Goal: Contribute content: Contribute content

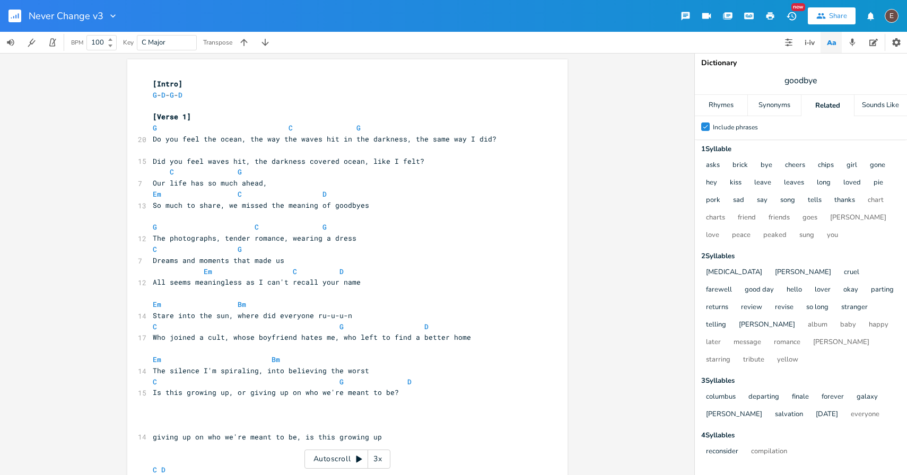
click at [432, 341] on span "Who joined a cult, whose boyfriend hates me, who left to find a better home" at bounding box center [312, 337] width 318 height 10
type textarea "better"
click at [432, 341] on span "Who joined a cult, whose boyfriend hates me, who left to find a better home" at bounding box center [312, 337] width 318 height 10
drag, startPoint x: 502, startPoint y: 130, endPoint x: 453, endPoint y: 131, distance: 49.3
click at [453, 131] on pre "G C G" at bounding box center [342, 127] width 383 height 11
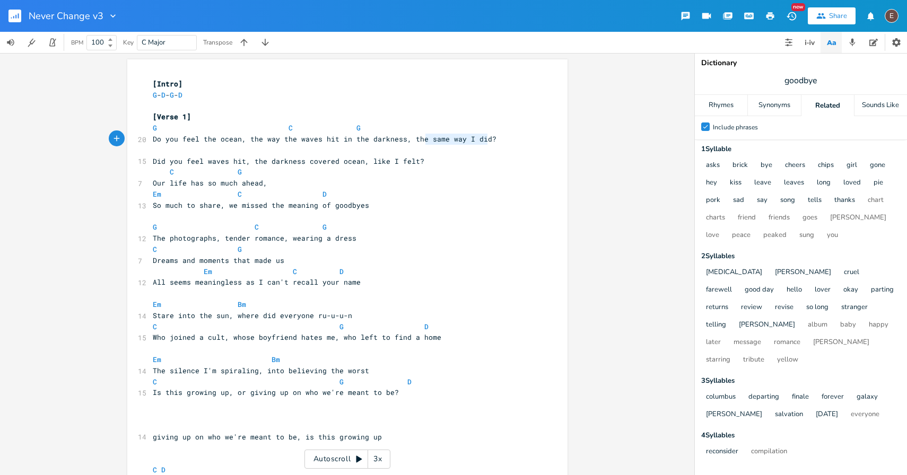
type textarea "he same way I did?"
drag, startPoint x: 503, startPoint y: 139, endPoint x: 409, endPoint y: 136, distance: 93.9
click at [409, 136] on pre "Do you feel the ocean, the way the waves hit in the darkness, the same way I di…" at bounding box center [342, 139] width 383 height 11
type textarea "s"
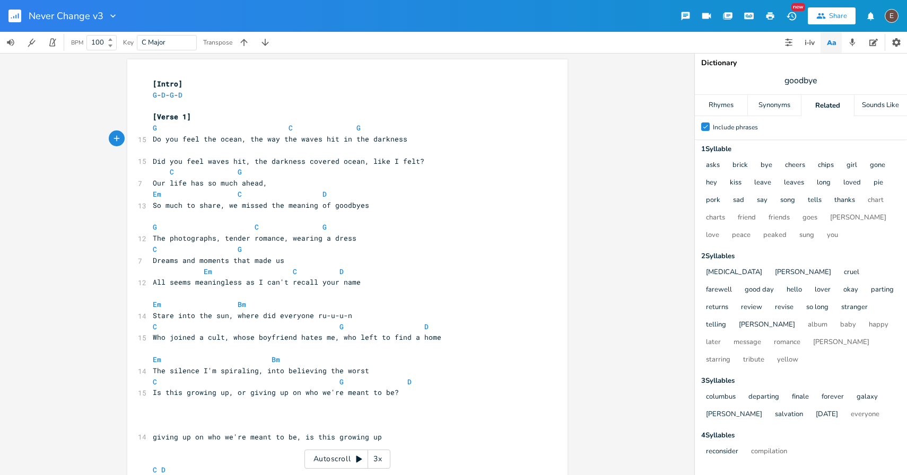
click at [398, 165] on span "Did you feel waves hit, the darkness covered ocean, like I felt?" at bounding box center [289, 161] width 272 height 10
type textarea "Did you feel waves hit, the darkness covered ocean, like I felt?"
click at [398, 165] on span "Did you feel waves hit, the darkness covered ocean, like I felt?" at bounding box center [289, 161] width 272 height 10
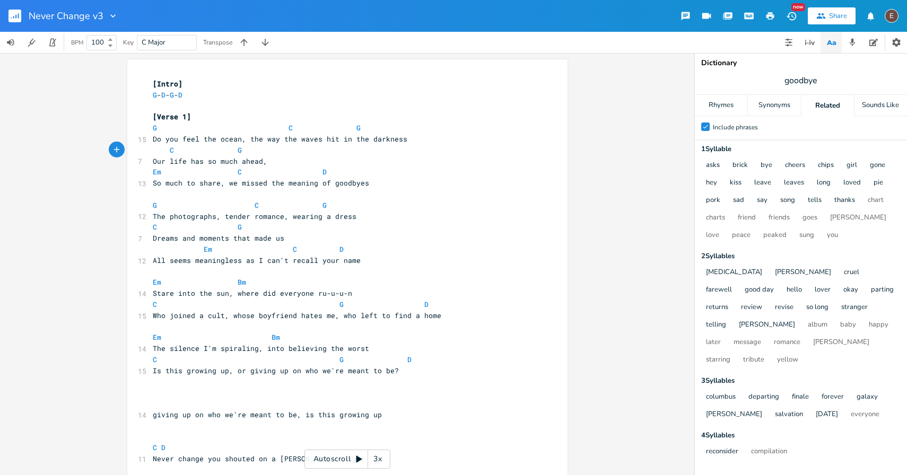
click at [358, 184] on span "So much to share, we missed the meaning of goodbyes" at bounding box center [261, 183] width 216 height 10
click at [244, 185] on span "So much to share, we missed the meaning of goodbyes" at bounding box center [261, 183] width 216 height 10
type textarea "missed"
click at [244, 185] on span "So much to share, we missed the meaning of goodbyes" at bounding box center [261, 183] width 216 height 10
click at [300, 199] on pre "​" at bounding box center [342, 194] width 383 height 11
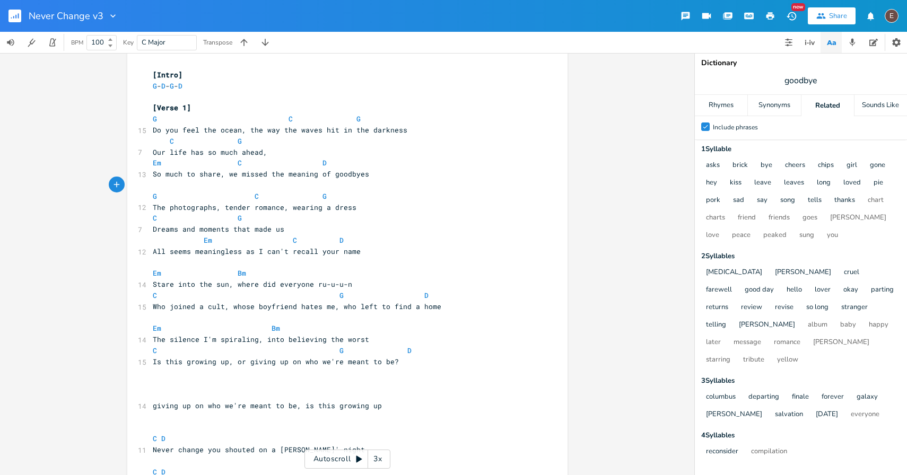
scroll to position [10, 0]
click at [208, 228] on span "Dreams and moments that made us" at bounding box center [219, 228] width 132 height 10
type textarea "moments"
click at [208, 228] on span "Dreams and moments that made us" at bounding box center [219, 228] width 132 height 10
click at [281, 234] on span at bounding box center [280, 239] width 17 height 11
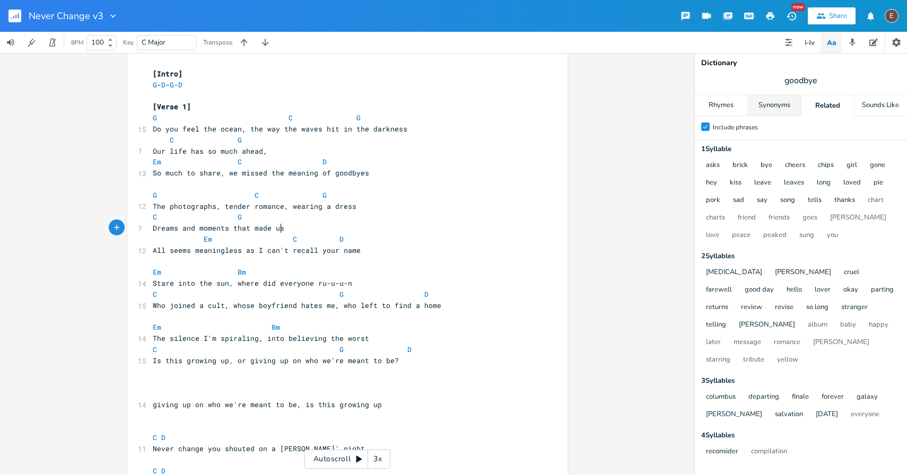
click at [775, 104] on div "Synonyms" at bounding box center [774, 105] width 52 height 21
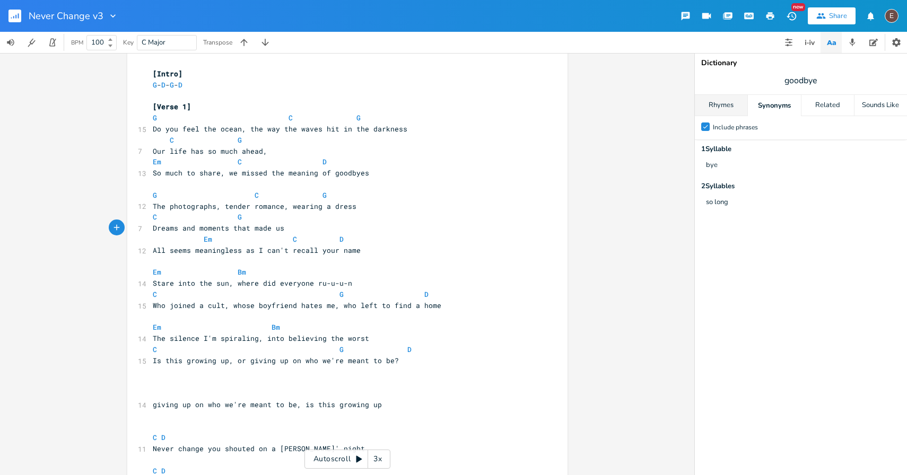
click at [733, 104] on div "Rhymes" at bounding box center [721, 105] width 52 height 21
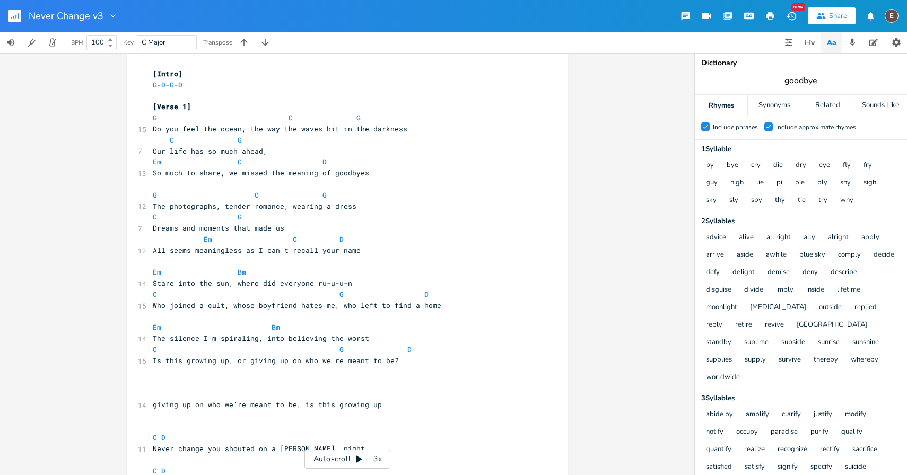
click at [807, 75] on input "goodbye" at bounding box center [800, 81] width 33 height 12
type input "dress"
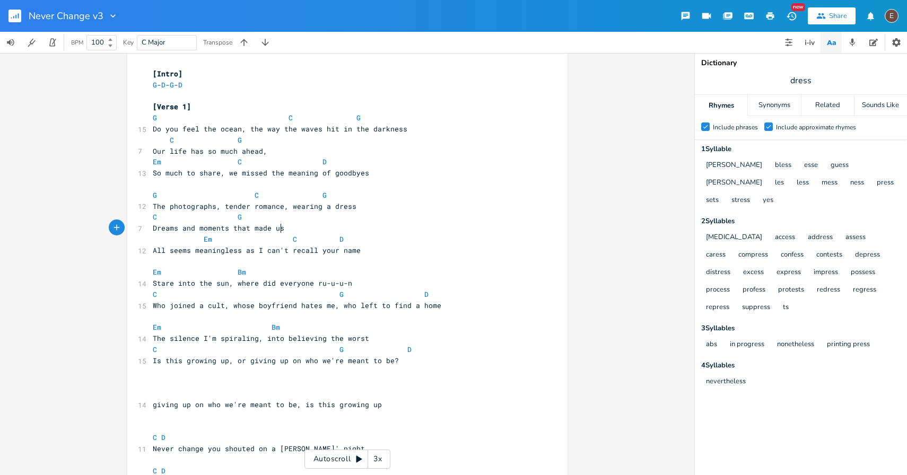
scroll to position [0, 0]
type textarea "and moments that made us"
drag, startPoint x: 281, startPoint y: 227, endPoint x: 180, endPoint y: 227, distance: 100.8
click at [180, 227] on pre "Dreams and moments that made us" at bounding box center [342, 228] width 383 height 11
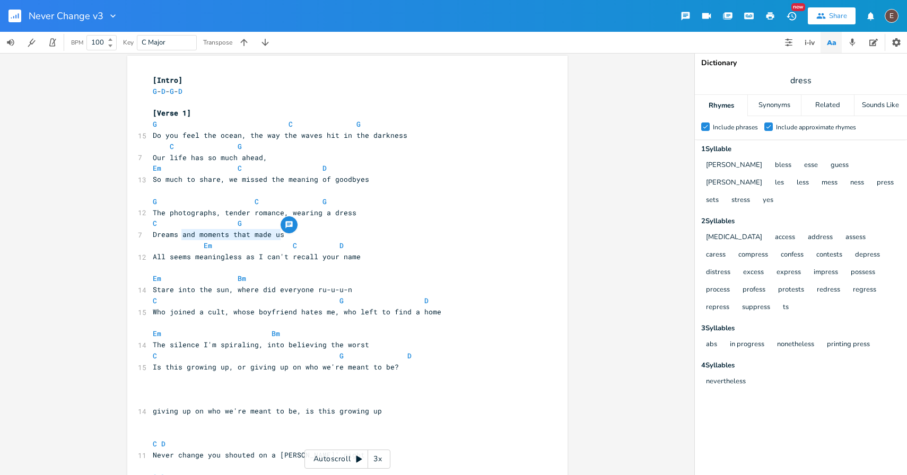
scroll to position [8, 0]
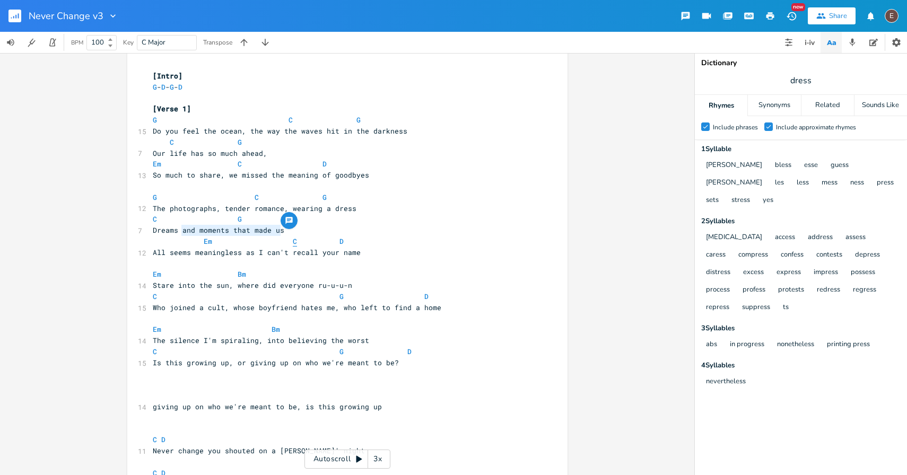
click at [293, 238] on span "C" at bounding box center [295, 242] width 4 height 10
type textarea "moments that made us"
drag, startPoint x: 283, startPoint y: 229, endPoint x: 197, endPoint y: 232, distance: 86.0
click at [197, 232] on pre "Dreams and moments that made us" at bounding box center [342, 230] width 383 height 11
click at [238, 236] on span at bounding box center [246, 241] width 17 height 11
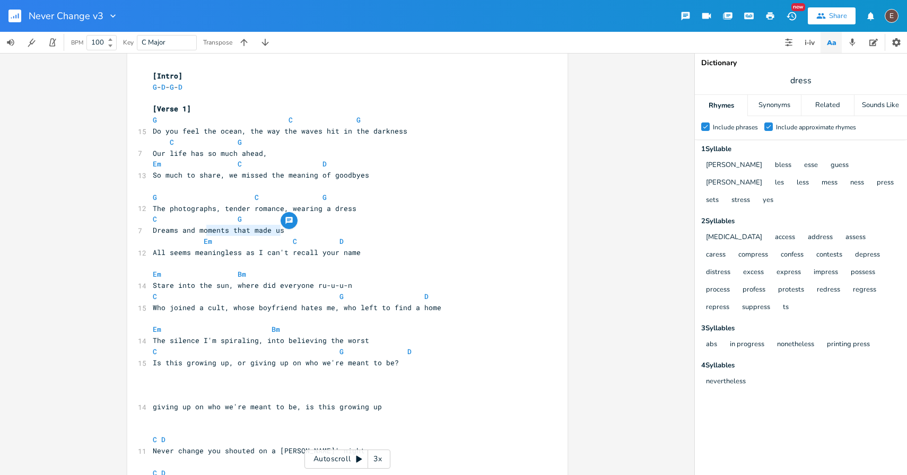
type textarea "moments that made us"
drag, startPoint x: 292, startPoint y: 231, endPoint x: 195, endPoint y: 233, distance: 97.1
click at [195, 233] on pre "Dreams and moments that made us" at bounding box center [342, 230] width 383 height 11
click at [237, 233] on span "Dreams and moments that made us" at bounding box center [219, 230] width 132 height 10
drag, startPoint x: 294, startPoint y: 233, endPoint x: 178, endPoint y: 230, distance: 116.2
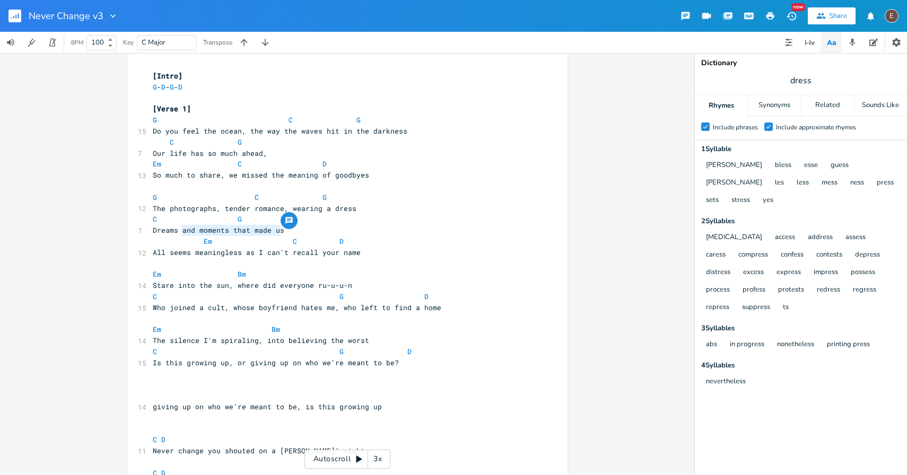
click at [178, 230] on pre "Dreams and moments that made us" at bounding box center [342, 230] width 383 height 11
type textarea "that made us live another day"
click at [151, 222] on pre "C G" at bounding box center [342, 219] width 383 height 11
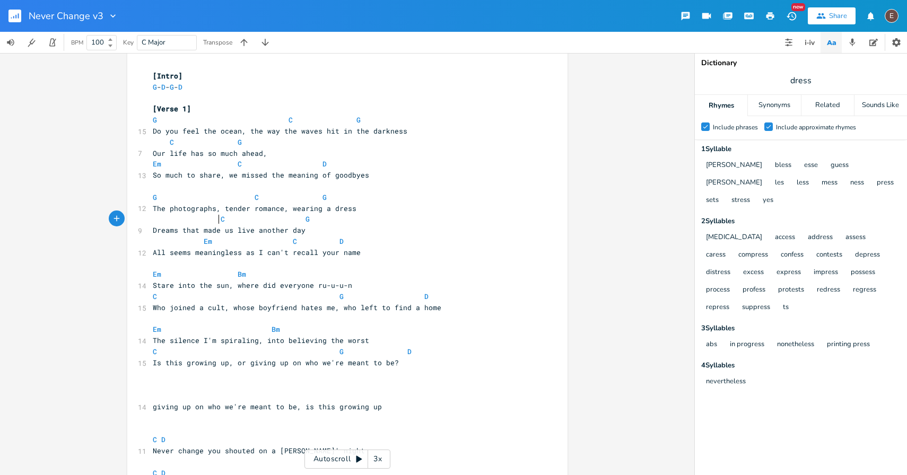
click at [291, 219] on span at bounding box center [296, 219] width 17 height 11
click at [214, 218] on span at bounding box center [212, 219] width 17 height 11
click at [248, 217] on span at bounding box center [248, 219] width 13 height 11
click at [343, 235] on pre "Dreams that made us live another day" at bounding box center [342, 230] width 383 height 11
type textarea "that made us live another day"
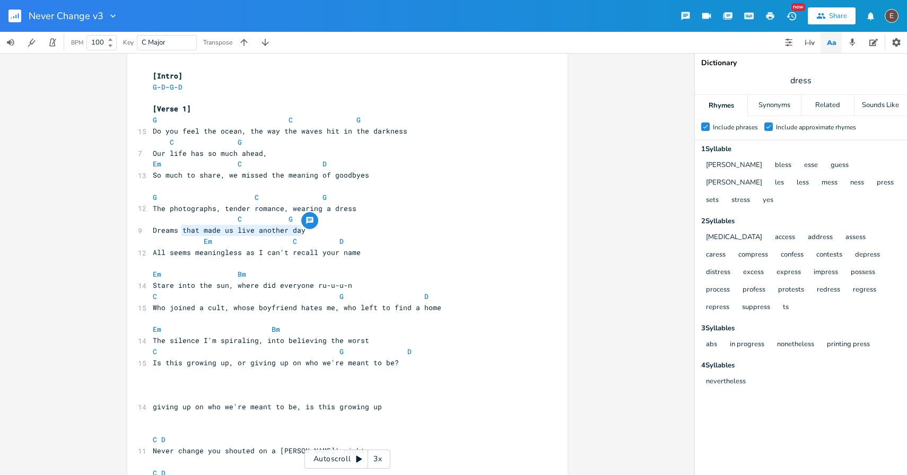
drag, startPoint x: 300, startPoint y: 230, endPoint x: 178, endPoint y: 238, distance: 121.7
click at [176, 233] on span "Dreams that made us live another day" at bounding box center [238, 230] width 170 height 10
type textarea "that made us live another day"
drag, startPoint x: 179, startPoint y: 232, endPoint x: 296, endPoint y: 234, distance: 117.8
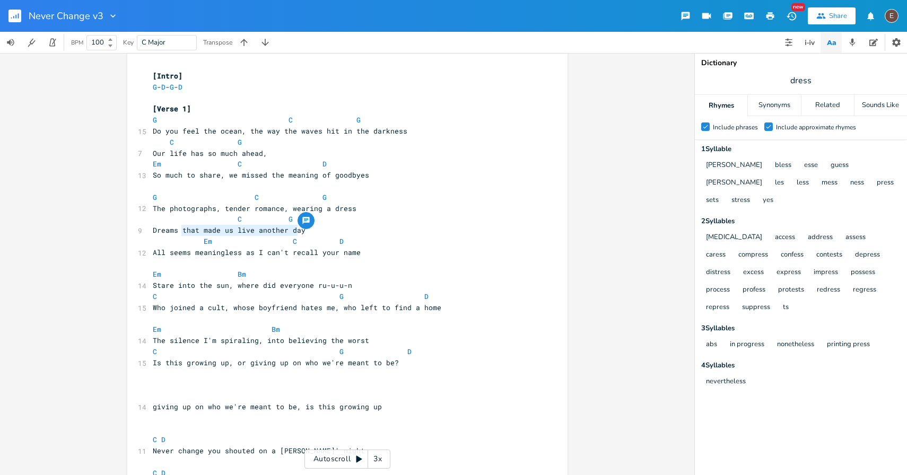
click at [296, 234] on span "Dreams that made us live another day" at bounding box center [238, 230] width 170 height 10
click at [780, 84] on span "dress" at bounding box center [801, 80] width 212 height 19
type input "dreams"
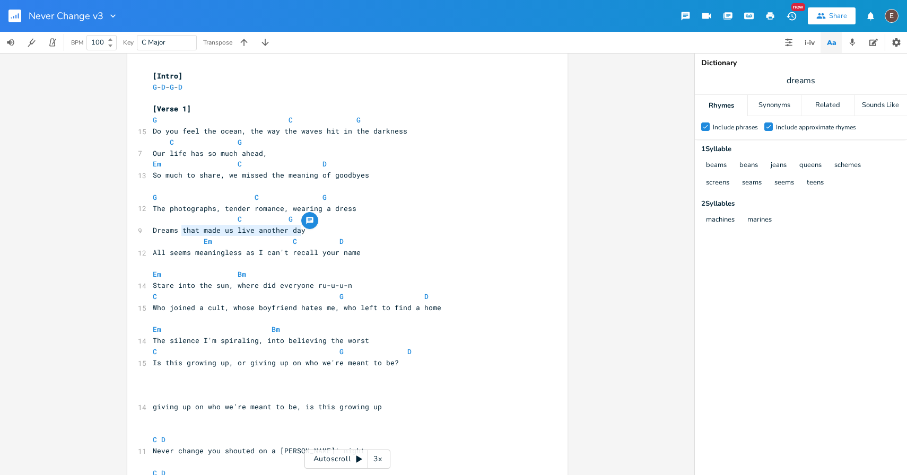
click at [810, 91] on div "Dictionary dreams Rhymes Synonyms Related Sounds Like Check Include phrases Che…" at bounding box center [801, 264] width 212 height 422
click at [803, 82] on input "dreams" at bounding box center [800, 81] width 29 height 12
click at [297, 258] on pre "​" at bounding box center [342, 263] width 383 height 11
drag, startPoint x: 303, startPoint y: 229, endPoint x: 180, endPoint y: 234, distance: 123.2
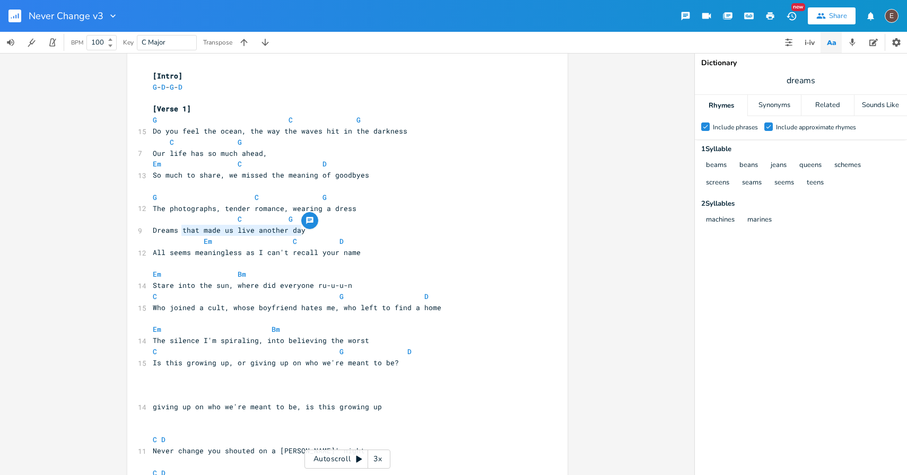
click at [180, 233] on span "Dreams that made us live another day" at bounding box center [238, 230] width 170 height 10
type textarea "that all seems"
type textarea "All seems"
drag, startPoint x: 188, startPoint y: 256, endPoint x: 146, endPoint y: 255, distance: 42.4
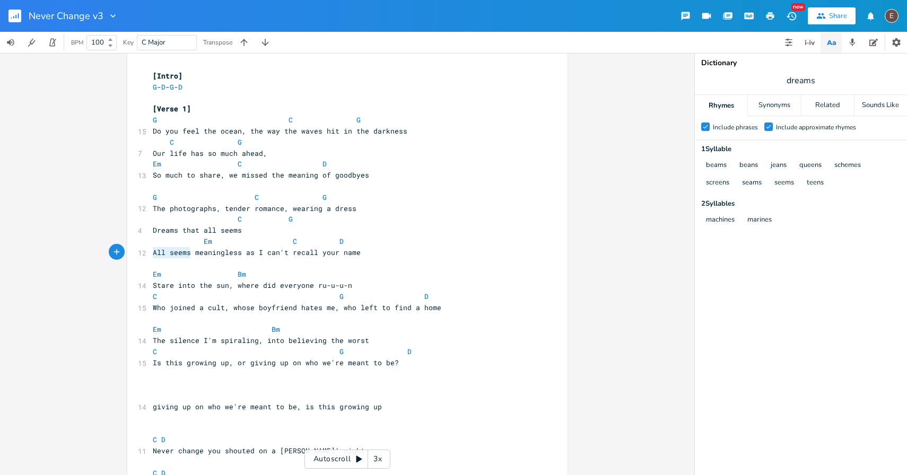
click at [266, 229] on pre "Dreams that all seems" at bounding box center [342, 230] width 383 height 11
click at [181, 231] on span "Dreams that all seems" at bounding box center [202, 230] width 98 height 10
click at [178, 230] on span "Dreams that all seems" at bounding box center [202, 230] width 98 height 10
click at [227, 219] on span at bounding box center [229, 219] width 17 height 11
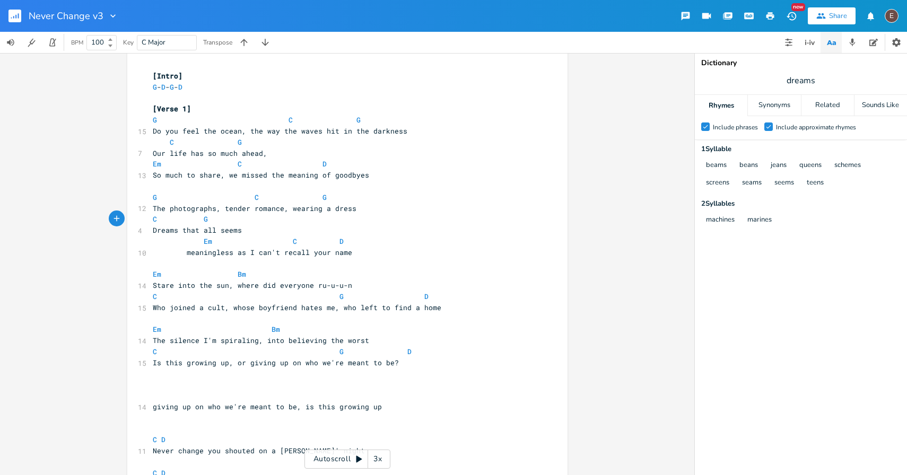
click at [178, 232] on span "Dreams that all seems" at bounding box center [202, 230] width 98 height 10
type textarea "that made us live another day,"
type textarea "that all seems"
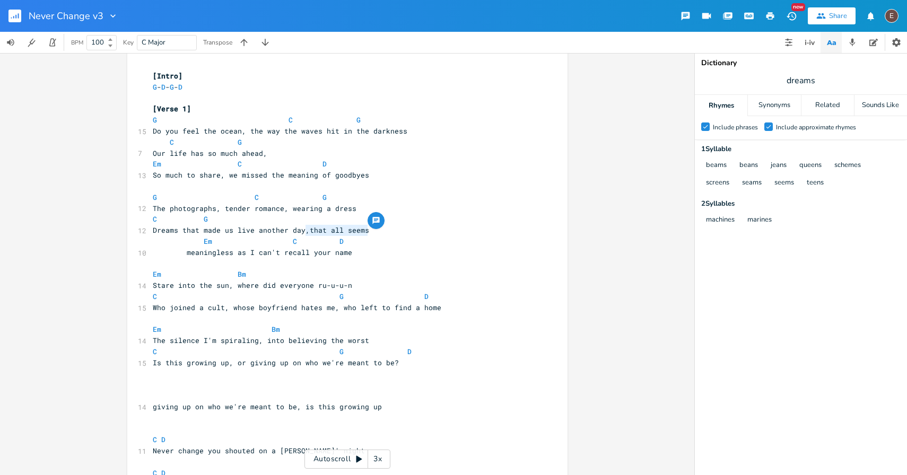
drag, startPoint x: 367, startPoint y: 235, endPoint x: 303, endPoint y: 235, distance: 64.7
click at [181, 256] on span at bounding box center [178, 252] width 17 height 11
drag, startPoint x: 317, startPoint y: 232, endPoint x: 261, endPoint y: 231, distance: 56.2
click at [261, 231] on pre "Dreams that made us live another day," at bounding box center [342, 230] width 383 height 11
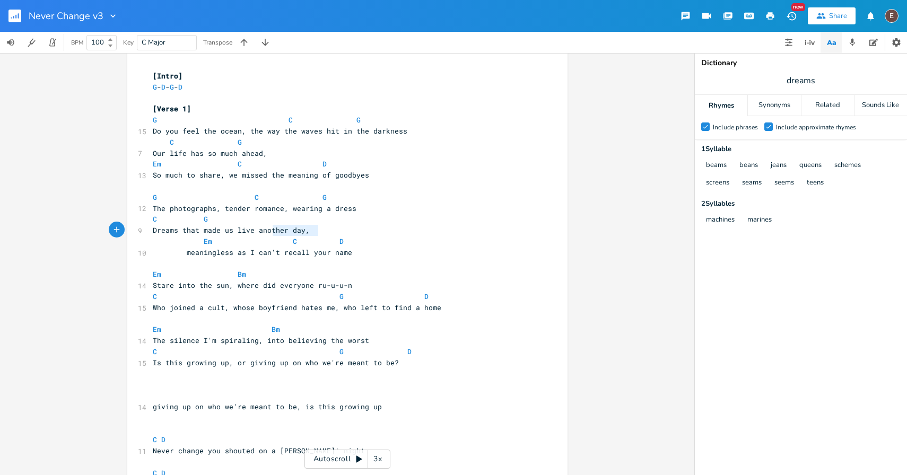
type textarea "that all seems"
type textarea "All seems"
type textarea "that made us live another day"
type textarea "and"
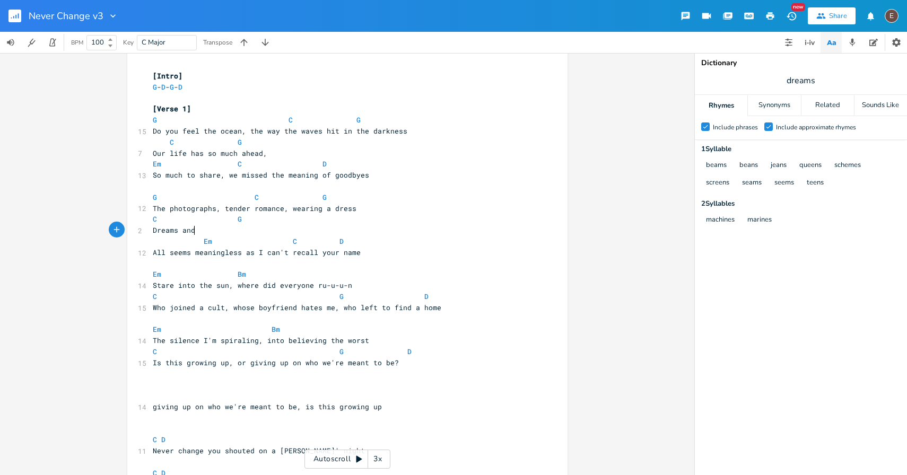
click at [786, 65] on div "Dictionary" at bounding box center [800, 62] width 199 height 7
click at [794, 99] on div "Synonyms" at bounding box center [774, 105] width 52 height 21
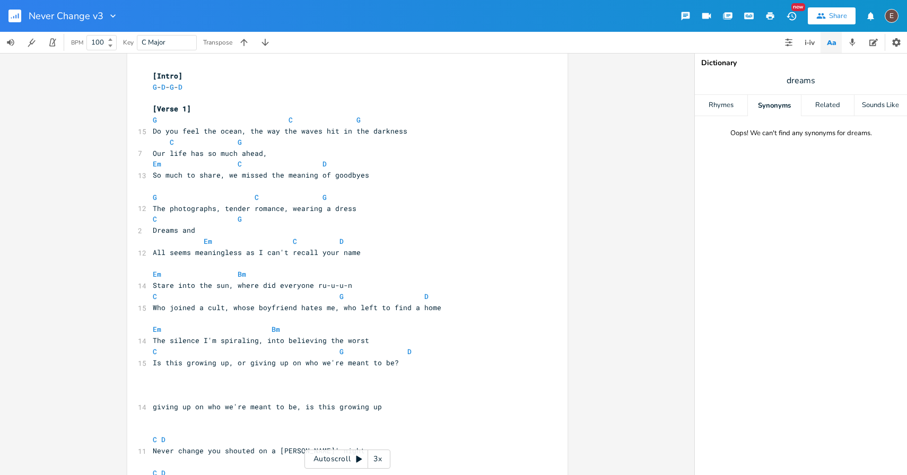
click at [816, 81] on span "dreams" at bounding box center [801, 80] width 212 height 19
click at [821, 99] on div "Related" at bounding box center [827, 105] width 52 height 21
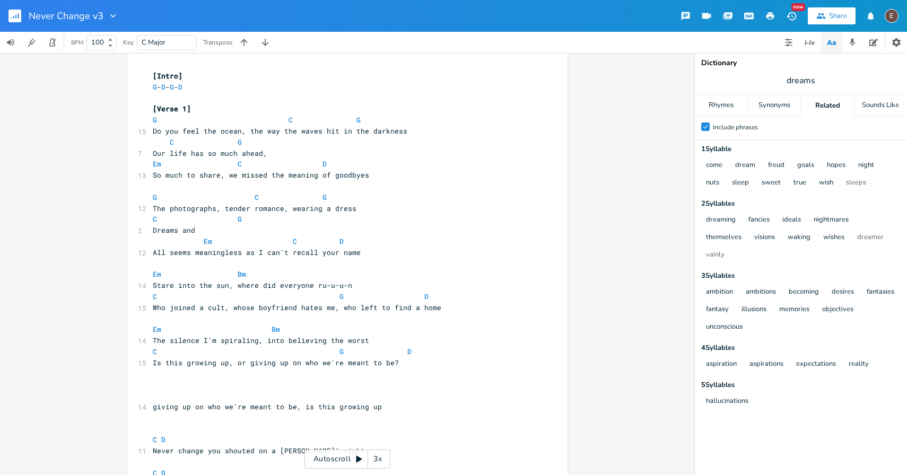
click at [822, 86] on span "dreams" at bounding box center [801, 80] width 212 height 19
type input "future"
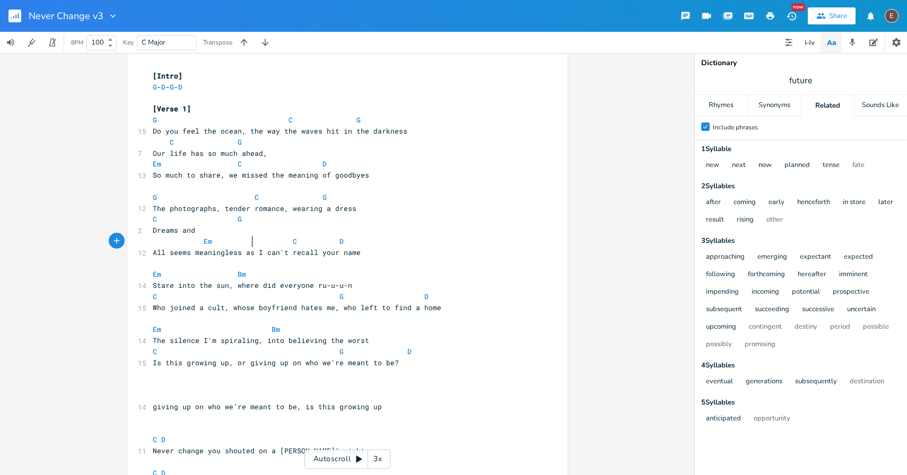
click at [246, 241] on span at bounding box center [246, 241] width 17 height 11
click at [211, 231] on pre "Dreams and" at bounding box center [342, 230] width 383 height 11
type textarea "plans"
type textarea "and moments that made us"
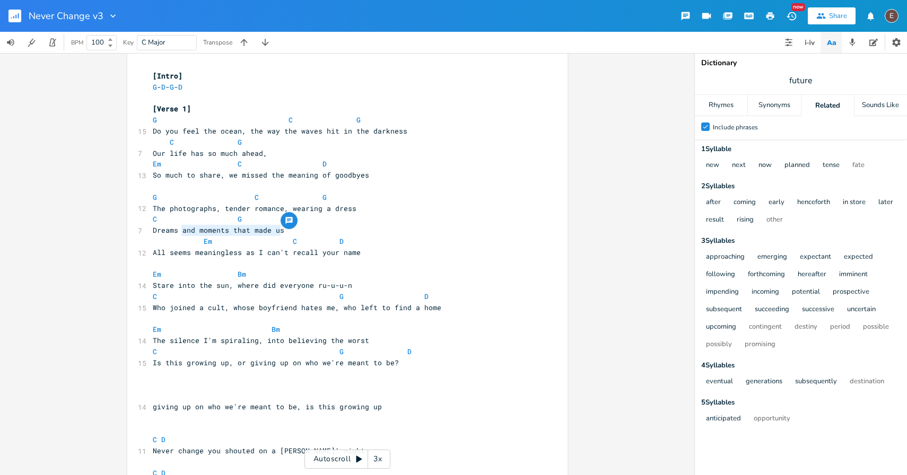
click at [285, 250] on span "All seems meaningless as I can't recall your name" at bounding box center [257, 253] width 208 height 10
click at [180, 228] on span "Dreams and moments that made us" at bounding box center [219, 230] width 132 height 10
type textarea "and"
click at [180, 228] on span "Dreams and moments that made us" at bounding box center [219, 230] width 132 height 10
click at [216, 233] on span "Dreams and moments that made us" at bounding box center [219, 230] width 132 height 10
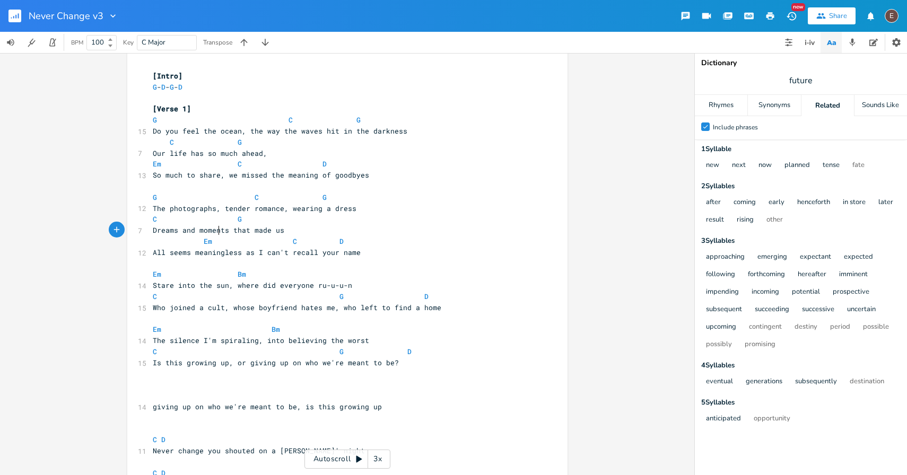
click at [216, 233] on span "Dreams and moments that made us" at bounding box center [219, 230] width 132 height 10
type textarea "plans"
type textarea "that made us"
drag, startPoint x: 270, startPoint y: 232, endPoint x: 220, endPoint y: 233, distance: 50.4
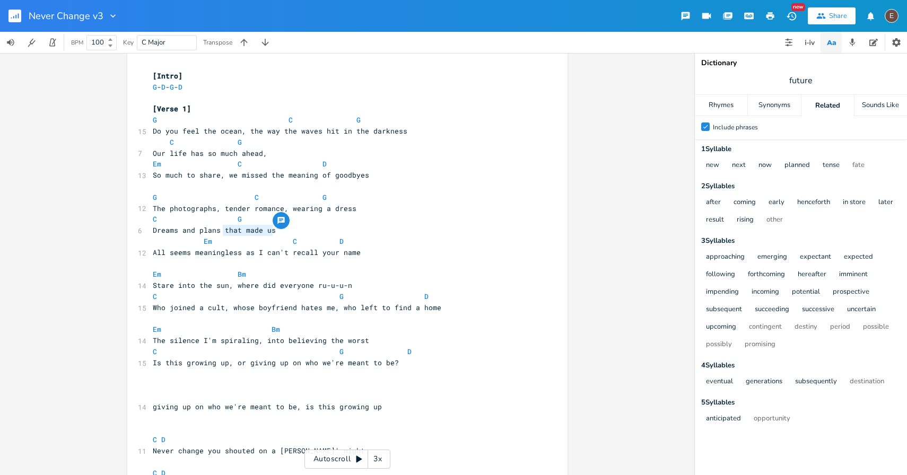
click at [220, 233] on pre "Dreams and plans that made us" at bounding box center [342, 230] width 383 height 11
click at [238, 238] on span at bounding box center [246, 241] width 17 height 11
drag, startPoint x: 274, startPoint y: 230, endPoint x: 198, endPoint y: 226, distance: 76.0
click at [198, 226] on pre "Dreams and plans that made us" at bounding box center [342, 230] width 383 height 11
type textarea "lans that made us"
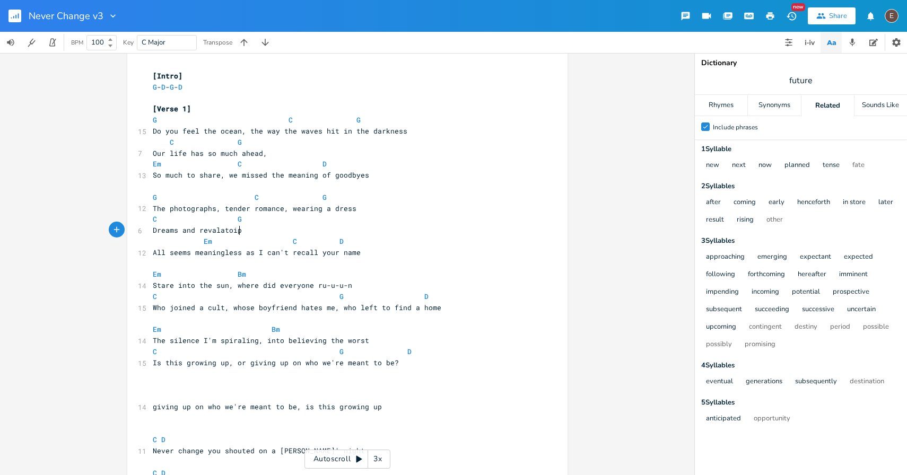
type textarea "revalatoipn"
type textarea "ions"
click at [794, 106] on div "Synonyms" at bounding box center [774, 105] width 52 height 21
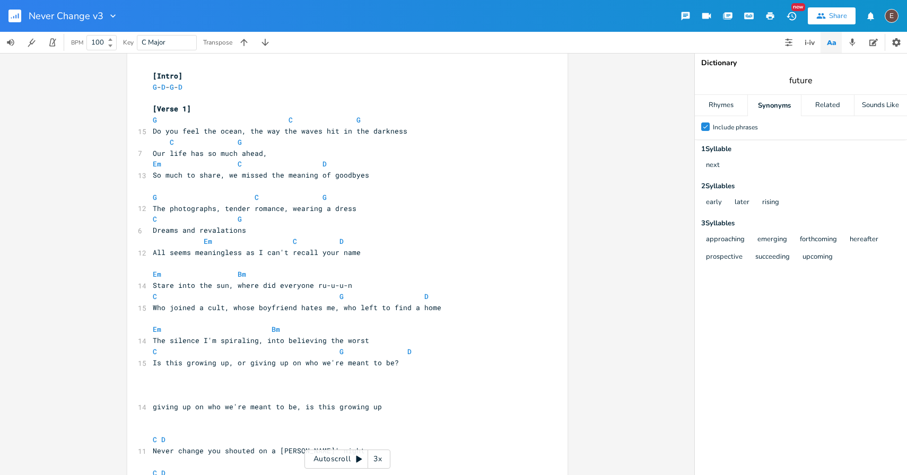
click at [798, 86] on input "future" at bounding box center [800, 81] width 23 height 12
type input "revelations"
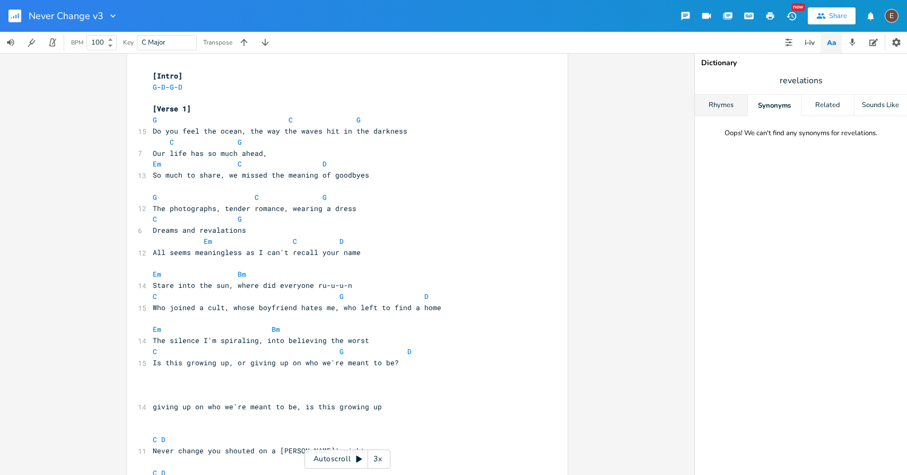
click at [738, 104] on div "Rhymes" at bounding box center [721, 105] width 52 height 21
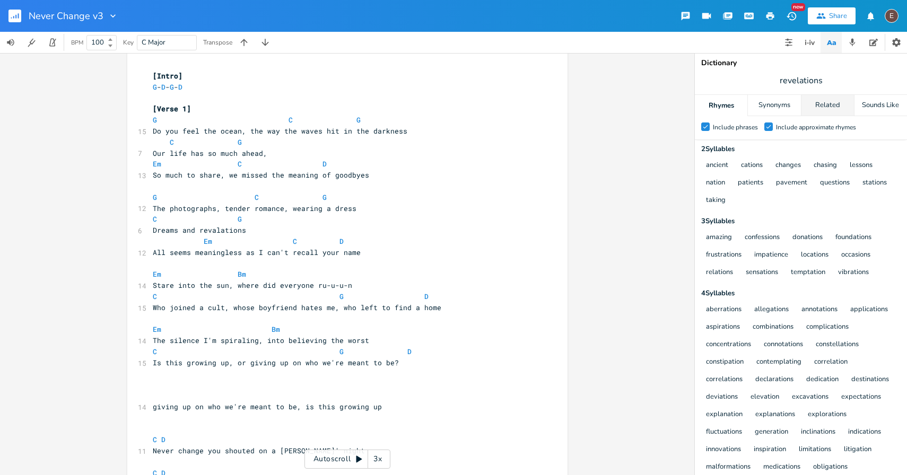
click at [816, 104] on div "Related" at bounding box center [827, 105] width 52 height 21
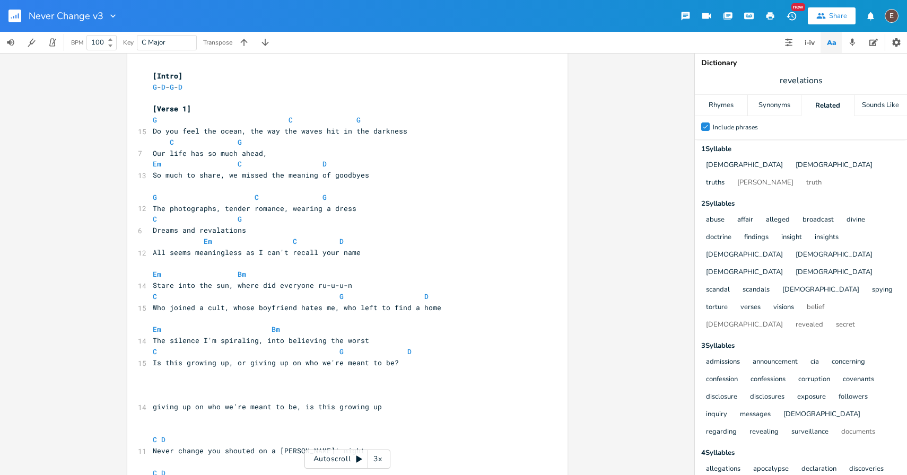
click at [832, 78] on span "revelations" at bounding box center [801, 80] width 212 height 19
click at [830, 77] on span "revelations" at bounding box center [801, 80] width 212 height 19
click at [787, 100] on div "Synonyms" at bounding box center [774, 105] width 52 height 21
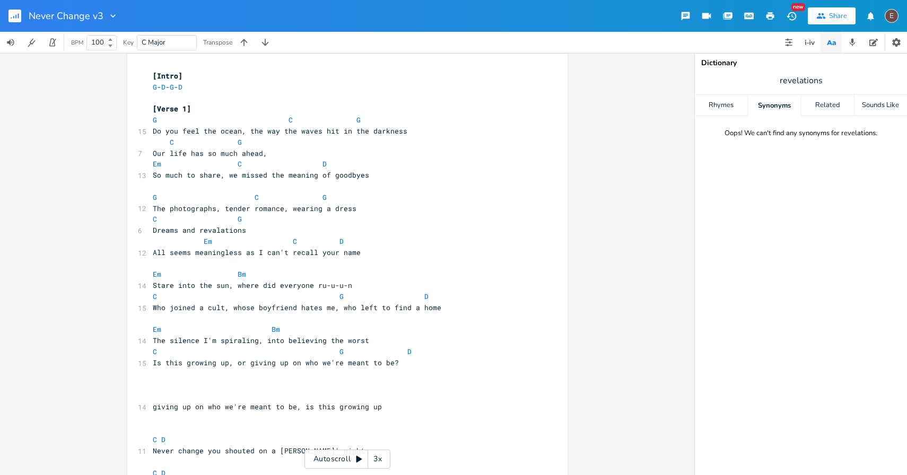
click at [827, 85] on span "revelations" at bounding box center [801, 80] width 212 height 19
click at [829, 79] on span "revelations" at bounding box center [801, 80] width 212 height 19
type input "revelation"
click at [838, 105] on div "Related" at bounding box center [827, 105] width 52 height 21
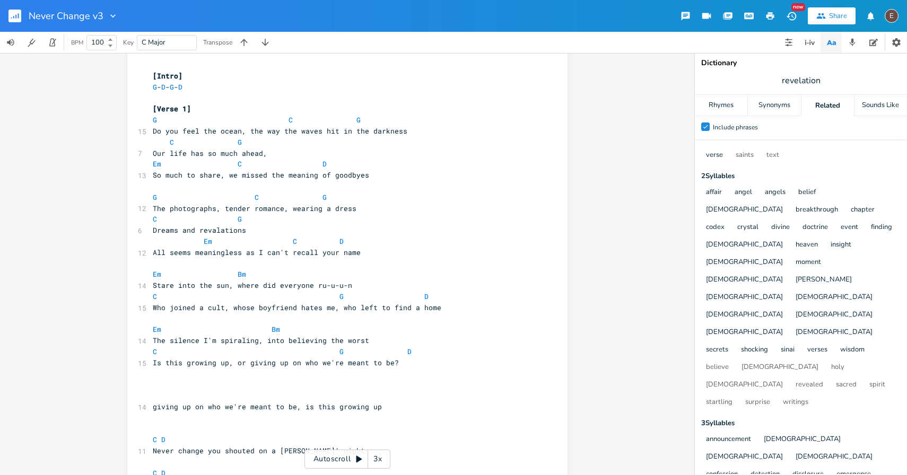
scroll to position [0, 0]
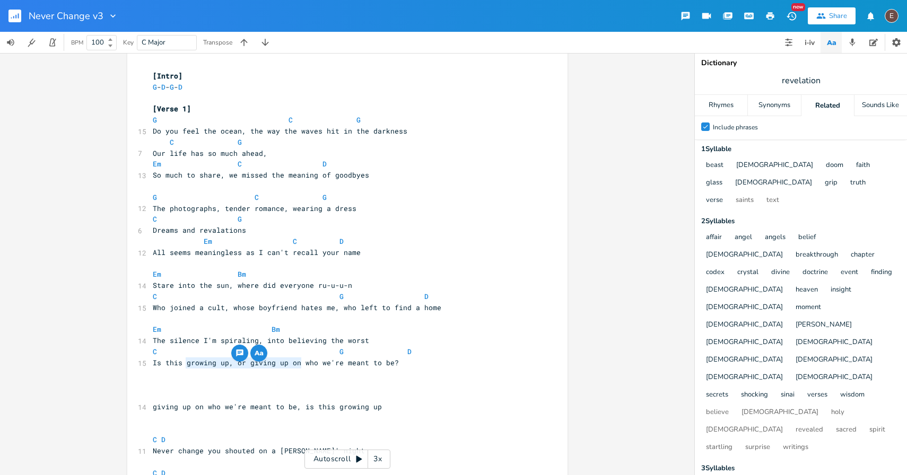
type textarea "growing up, or giving up on w"
drag, startPoint x: 184, startPoint y: 363, endPoint x: 302, endPoint y: 358, distance: 118.3
click at [180, 366] on span "Is this growing up, or giving up on who we're meant to be?" at bounding box center [276, 363] width 246 height 10
click at [183, 366] on span "Is this growing up, or giving up on who we're meant to be?" at bounding box center [276, 363] width 246 height 10
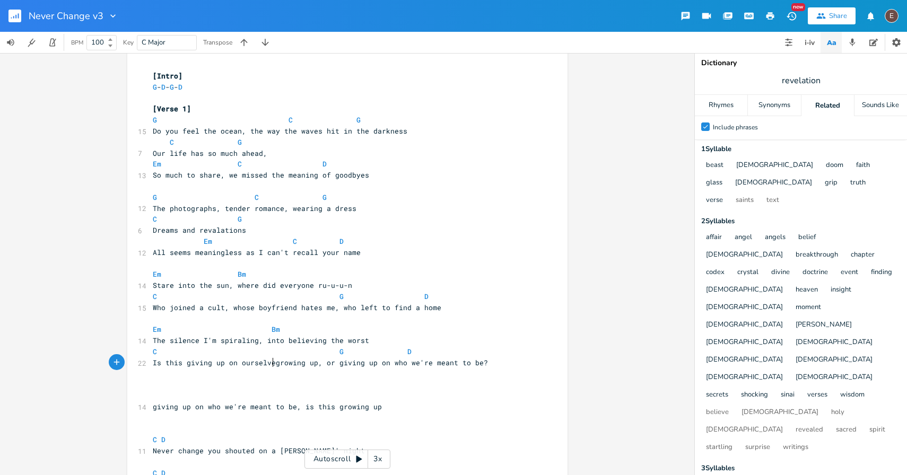
scroll to position [0, 71]
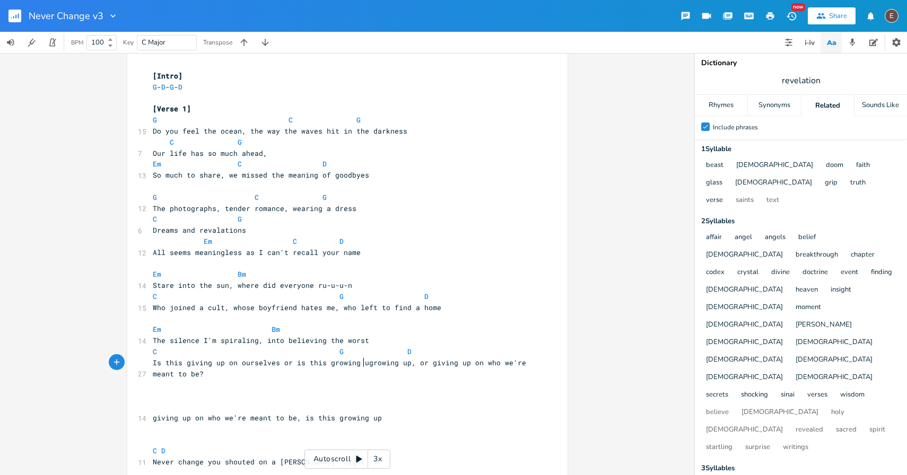
type textarea "giving up on ourselves or is this growing up"
type textarea "w"
click at [380, 367] on pre "Is this giving up on ourselves or is this growing up growing up, or giving up o…" at bounding box center [342, 368] width 383 height 22
type textarea "rowing up, or giving up on who we're meant to be?"
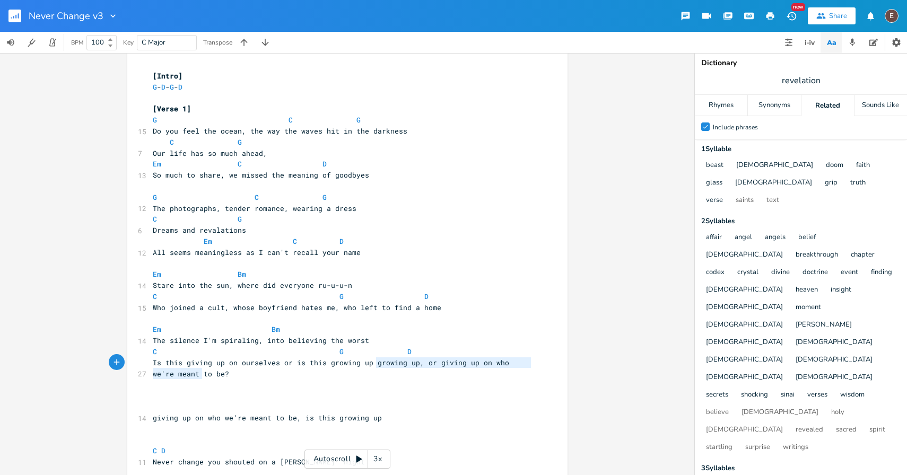
drag, startPoint x: 373, startPoint y: 374, endPoint x: 371, endPoint y: 367, distance: 7.1
click at [371, 367] on pre "Is this giving up on ourselves or is this growing up growing up, or giving up o…" at bounding box center [342, 368] width 383 height 22
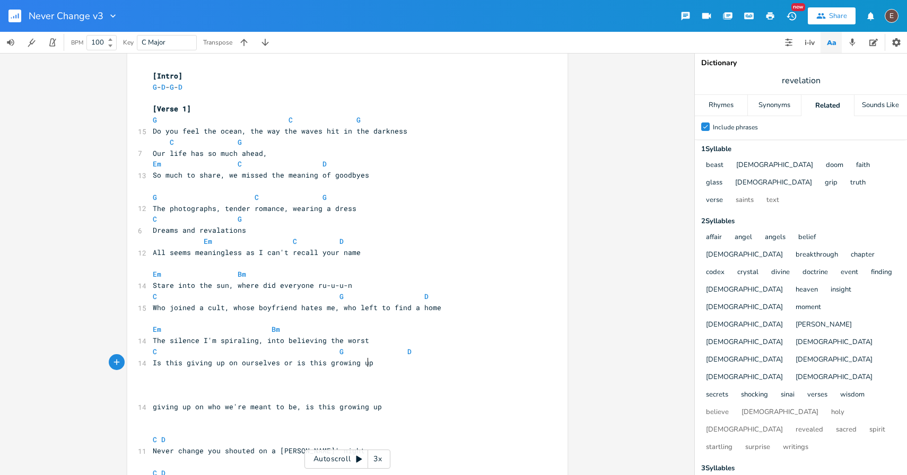
click at [328, 352] on span at bounding box center [330, 351] width 17 height 11
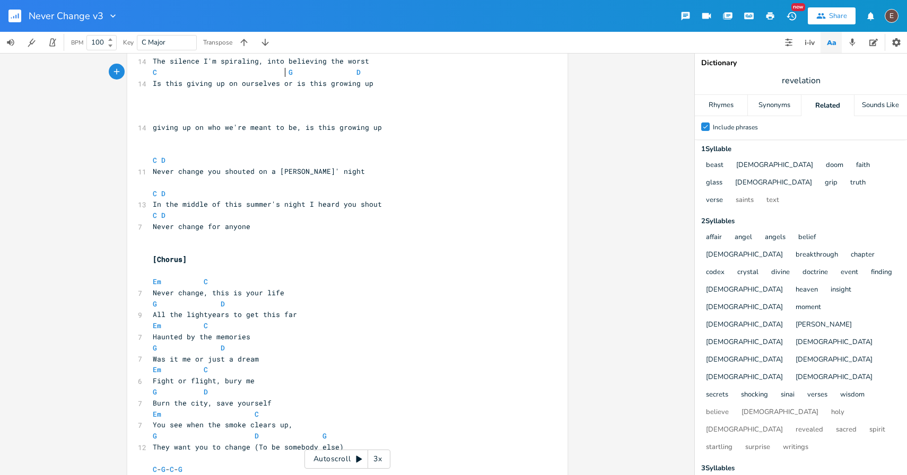
scroll to position [0, 0]
